Goal: Transaction & Acquisition: Download file/media

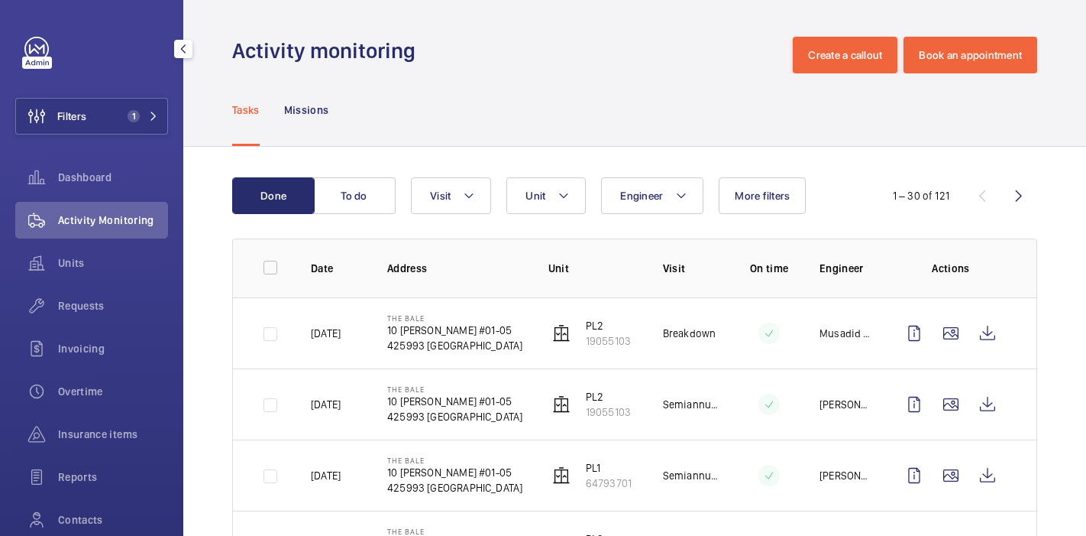
click at [84, 115] on span "Filters" at bounding box center [71, 115] width 29 height 15
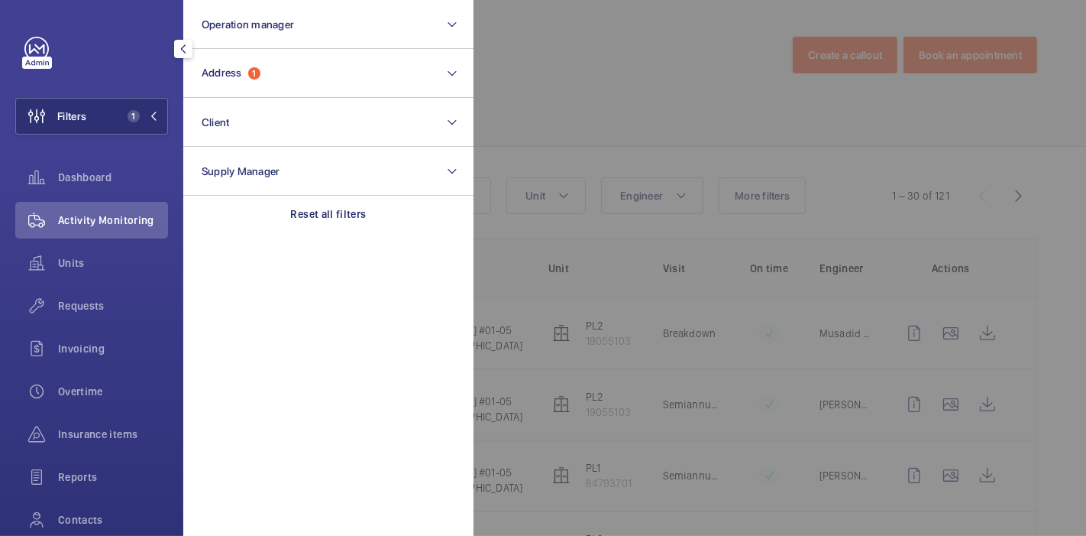
scroll to position [181, 0]
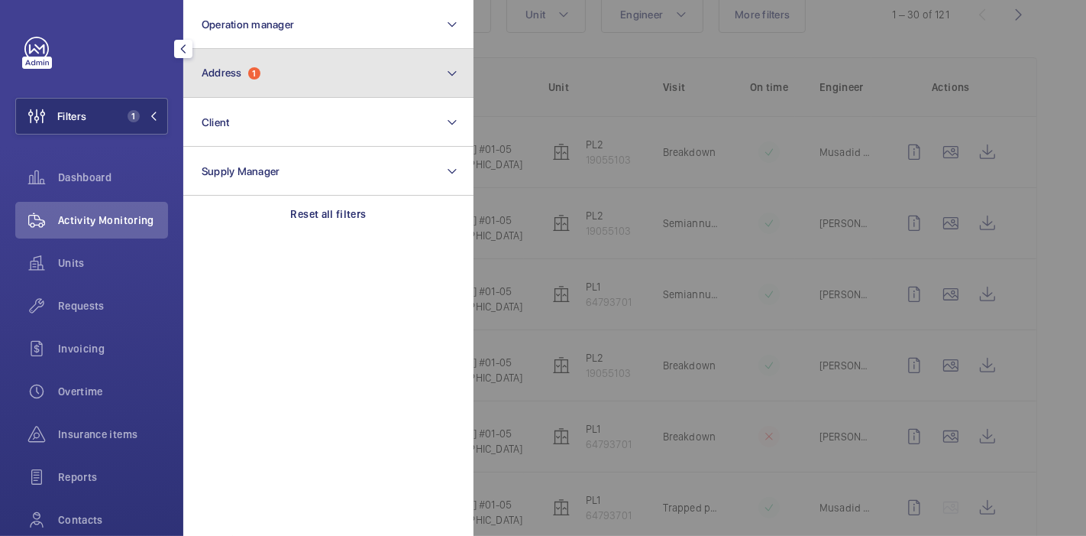
click at [262, 66] on button "Address 1" at bounding box center [328, 73] width 290 height 49
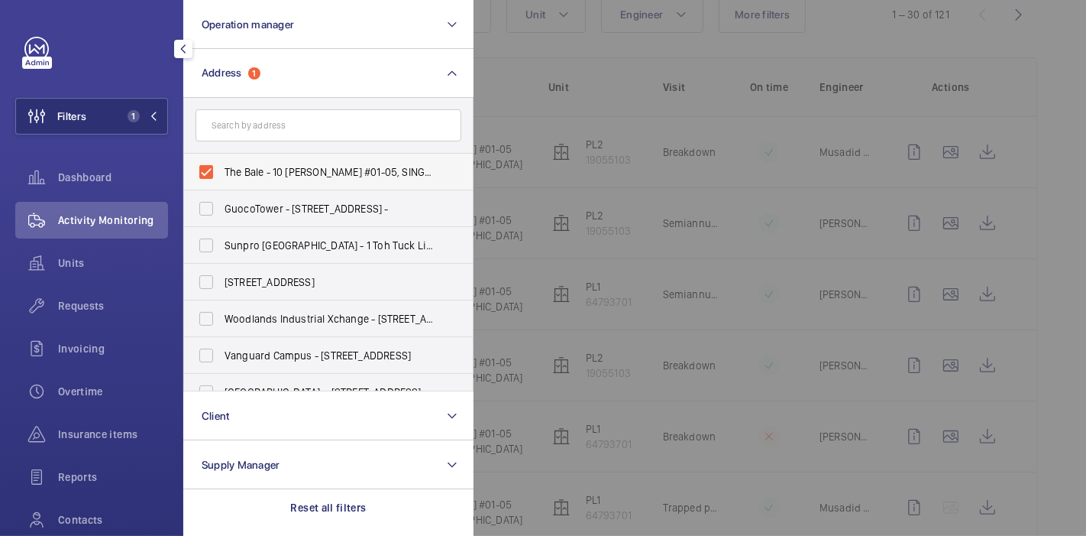
click at [207, 168] on label "The Bale - 10 [PERSON_NAME] #01-05, SINGAPORE 425993" at bounding box center [317, 172] width 266 height 37
click at [207, 168] on input "The Bale - 10 [PERSON_NAME] #01-05, SINGAPORE 425993" at bounding box center [206, 172] width 31 height 31
checkbox input "false"
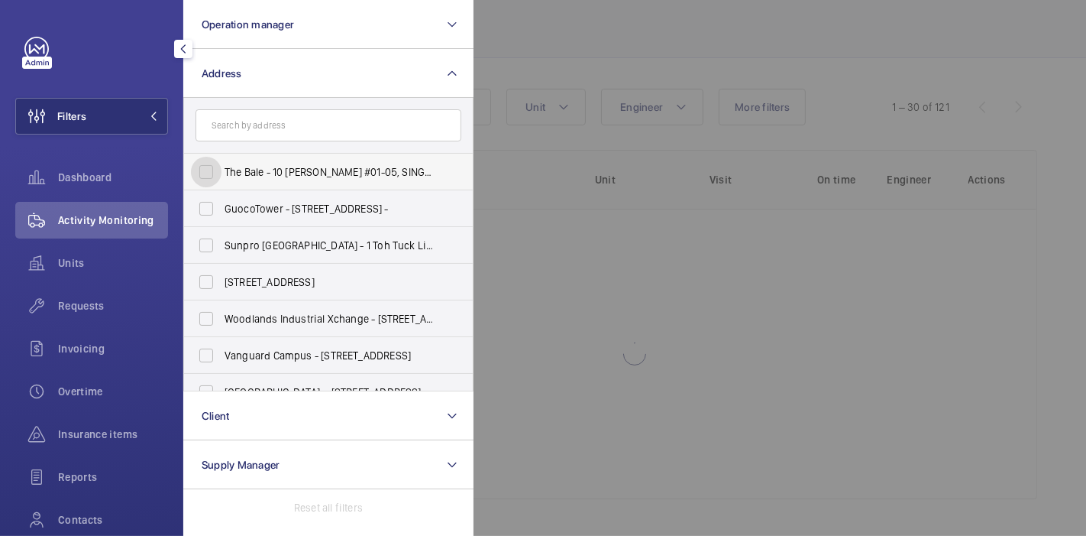
scroll to position [88, 0]
click at [252, 123] on input "text" at bounding box center [329, 125] width 266 height 32
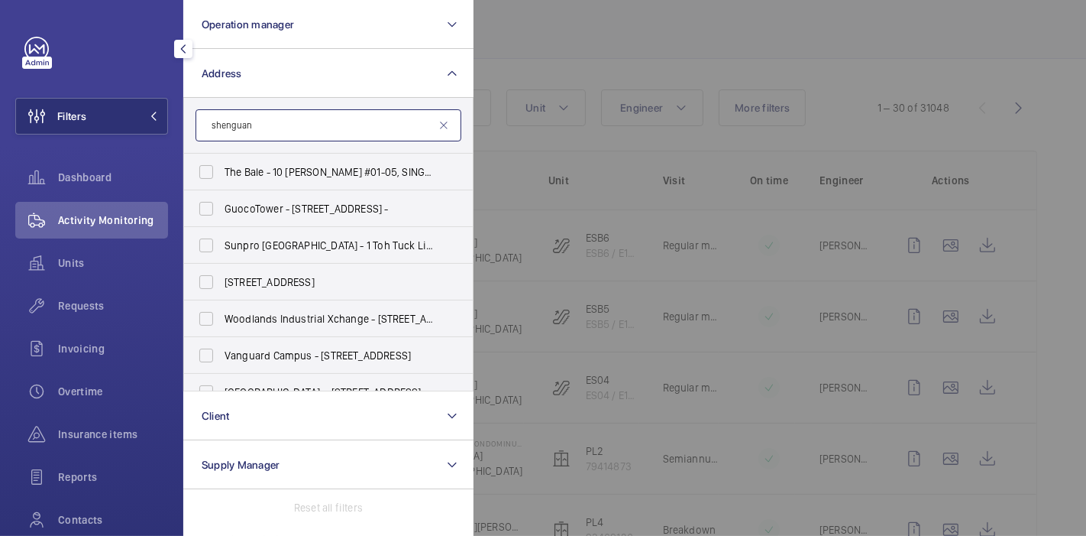
scroll to position [181, 0]
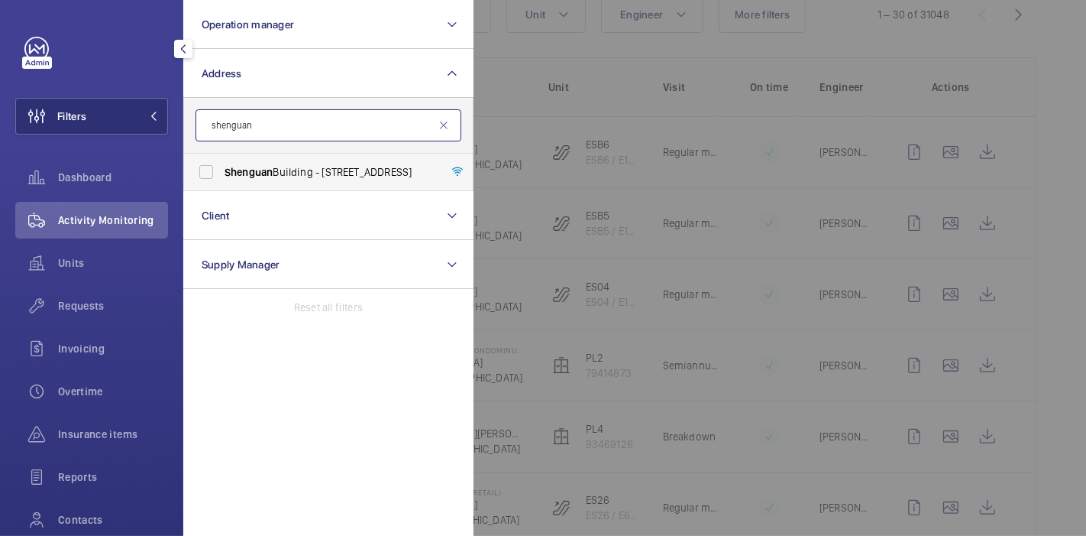
type input "shenguan"
click at [213, 170] on label "[GEOGRAPHIC_DATA] - [STREET_ADDRESS]" at bounding box center [317, 172] width 266 height 37
click at [213, 170] on input "[GEOGRAPHIC_DATA] - [STREET_ADDRESS]" at bounding box center [206, 172] width 31 height 31
checkbox input "true"
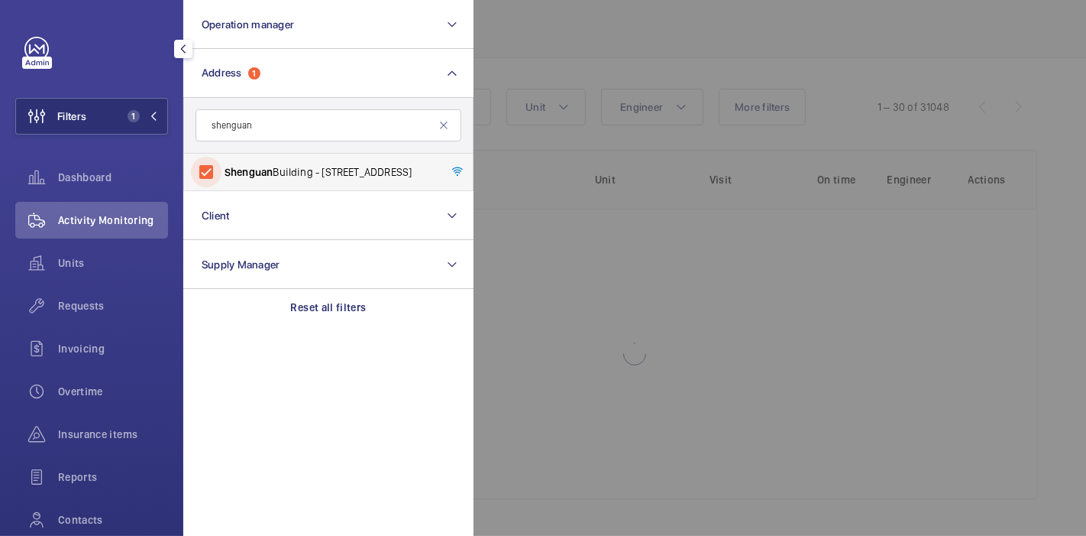
scroll to position [88, 0]
click at [507, 24] on div at bounding box center [1017, 268] width 1086 height 536
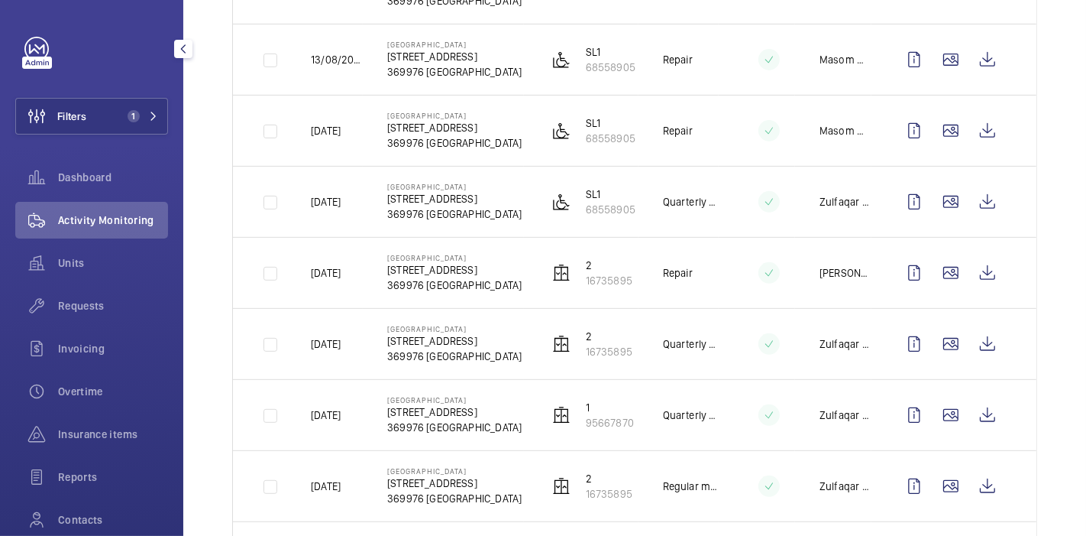
scroll to position [488, 0]
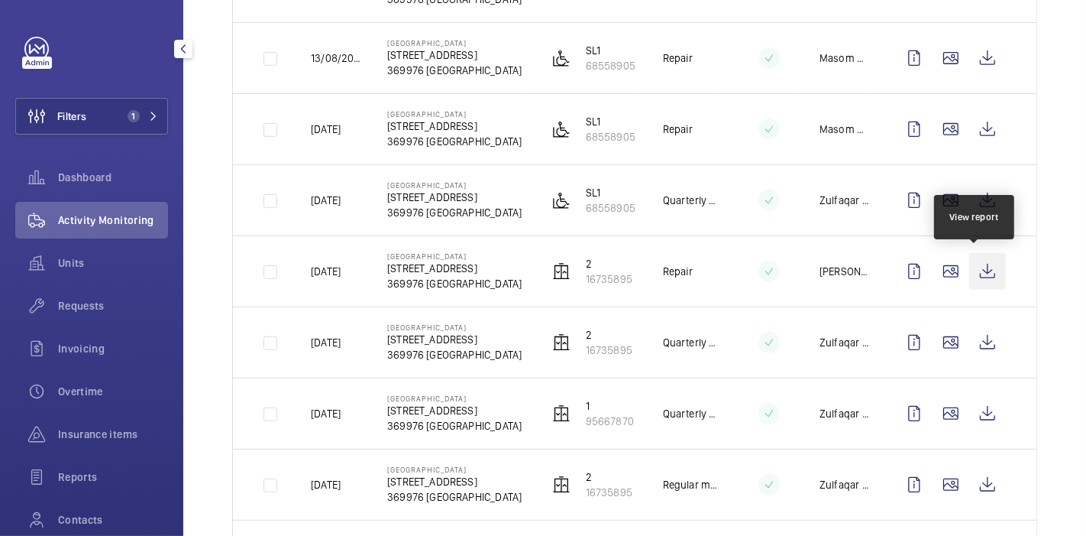
click at [986, 280] on wm-front-icon-button at bounding box center [988, 271] width 37 height 37
